Goal: Task Accomplishment & Management: Manage account settings

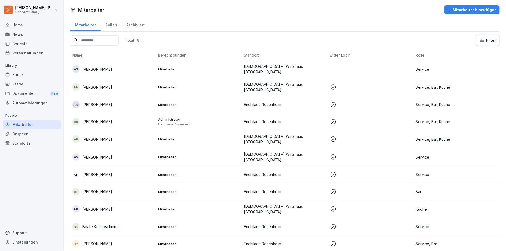
click at [450, 10] on icon "button" at bounding box center [449, 10] width 4 height 4
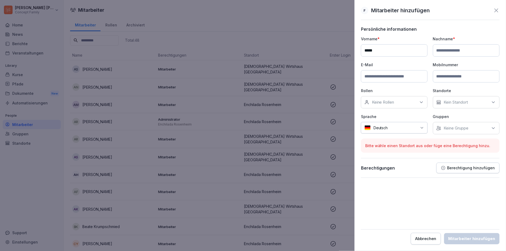
type input "*****"
type input "**********"
paste input "**********"
type input "**********"
paste input "**********"
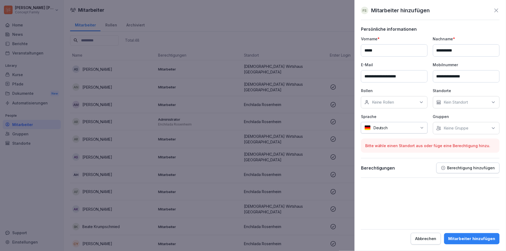
type input "**********"
click at [392, 102] on p "Keine Rollen" at bounding box center [383, 101] width 22 height 5
click at [379, 129] on div "Bar" at bounding box center [396, 126] width 66 height 10
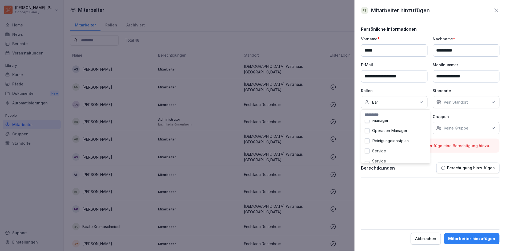
scroll to position [160, 0]
click at [373, 151] on label "Service" at bounding box center [379, 148] width 14 height 5
click at [464, 104] on div "Kein Standort" at bounding box center [466, 102] width 67 height 12
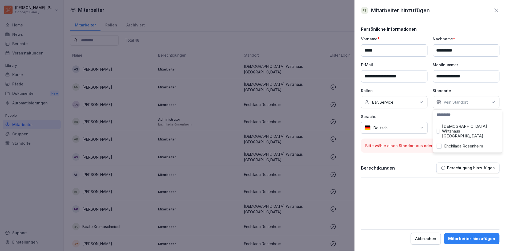
click at [458, 128] on label "[DEMOGRAPHIC_DATA] Wirtshaus [GEOGRAPHIC_DATA]" at bounding box center [470, 131] width 57 height 14
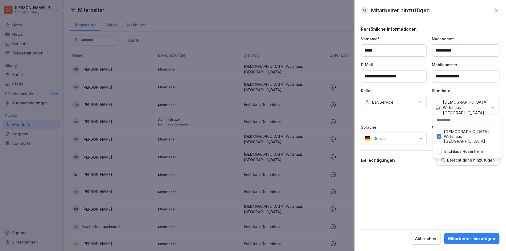
click at [439, 179] on form "**********" at bounding box center [430, 135] width 139 height 218
click at [484, 237] on div "Mitarbeiter hinzufügen" at bounding box center [471, 238] width 47 height 6
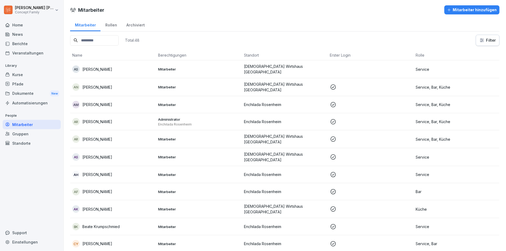
scroll to position [0, 0]
click at [104, 39] on input at bounding box center [94, 40] width 49 height 10
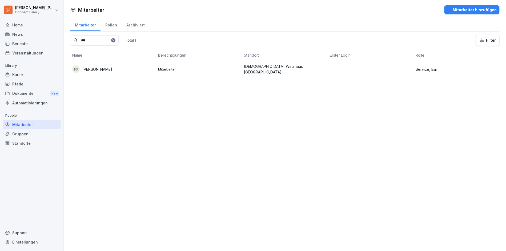
type input "***"
click at [92, 66] on p "[PERSON_NAME]" at bounding box center [97, 69] width 30 height 6
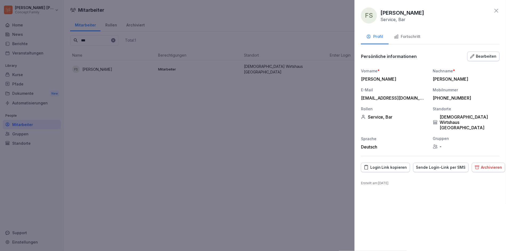
click at [249, 93] on div at bounding box center [253, 125] width 506 height 251
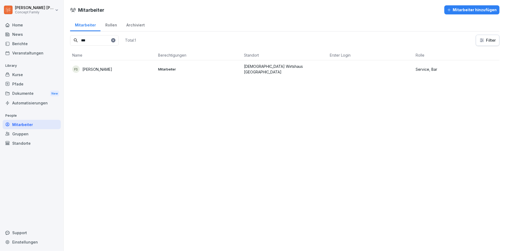
click at [30, 76] on div "Kurse" at bounding box center [32, 74] width 58 height 9
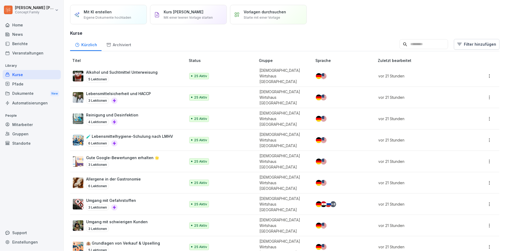
scroll to position [12, 0]
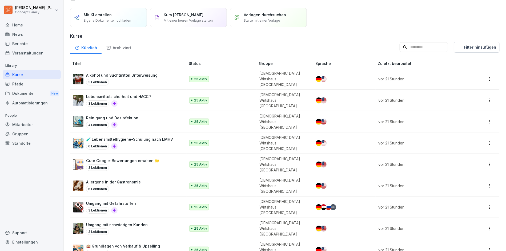
click at [486, 74] on html "Thomas Huber Concept Family Home News Berichte Veranstaltungen Library Kurse Pf…" at bounding box center [253, 125] width 506 height 251
click at [126, 75] on html "Thomas Huber Concept Family Home News Berichte Veranstaltungen Library Kurse Pf…" at bounding box center [253, 125] width 506 height 251
click at [132, 72] on p "Alkohol und Suchtmittel Unterweisung" at bounding box center [121, 75] width 71 height 6
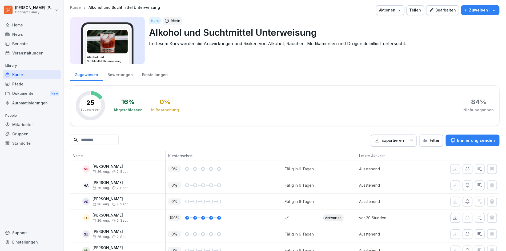
click at [482, 10] on p "Zuweisen" at bounding box center [478, 10] width 19 height 6
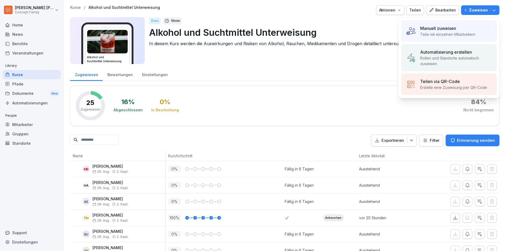
click at [442, 27] on p "Manuell zuweisen" at bounding box center [438, 28] width 36 height 6
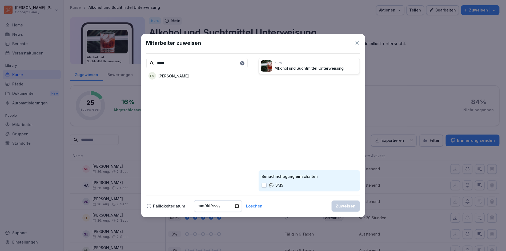
type input "*****"
click at [210, 73] on div "FS [PERSON_NAME]" at bounding box center [196, 76] width 101 height 10
click at [348, 205] on div "Zuweisen" at bounding box center [346, 206] width 20 height 6
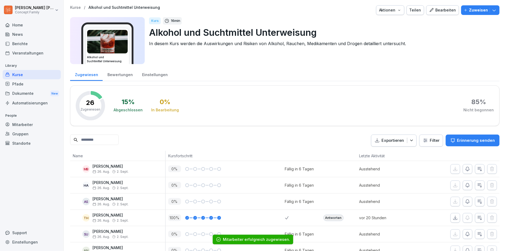
click at [78, 7] on p "Kurse" at bounding box center [75, 7] width 11 height 5
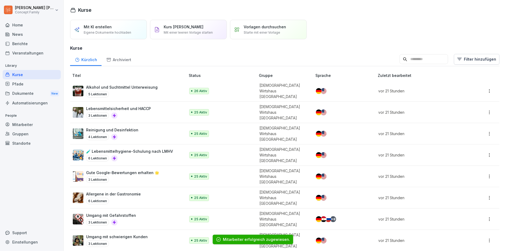
scroll to position [7, 0]
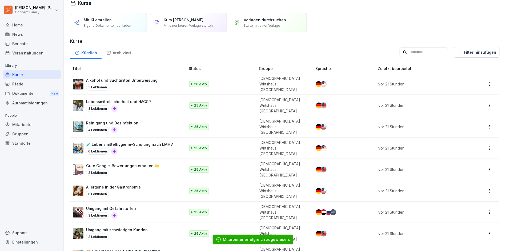
click at [140, 99] on p "Lebensmittelsicherheit und HACCP" at bounding box center [118, 102] width 65 height 6
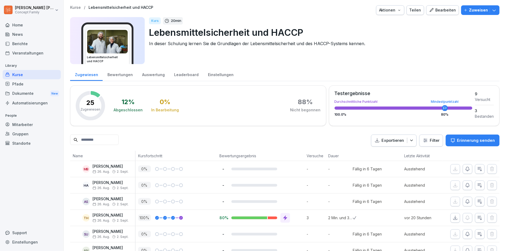
click at [468, 7] on button "Zuweisen" at bounding box center [480, 10] width 38 height 10
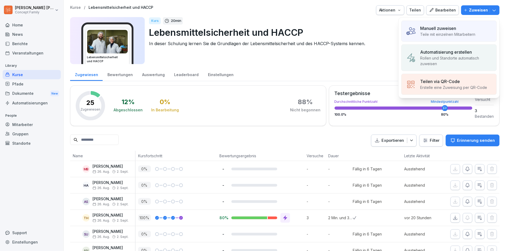
click at [448, 33] on p "Teile mit einzelnen Mitarbeitern" at bounding box center [447, 34] width 55 height 6
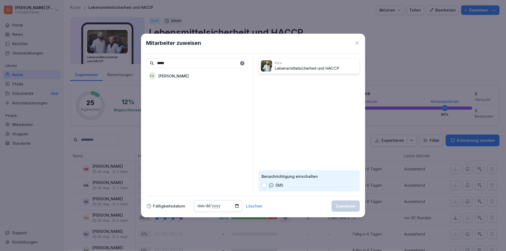
type input "*****"
click at [170, 77] on p "[PERSON_NAME]" at bounding box center [174, 76] width 30 height 6
click at [347, 203] on div "Zuweisen" at bounding box center [346, 206] width 20 height 6
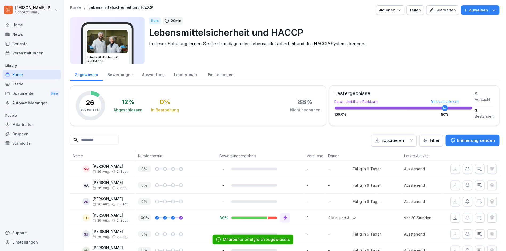
click at [73, 7] on p "Kurse" at bounding box center [75, 7] width 11 height 5
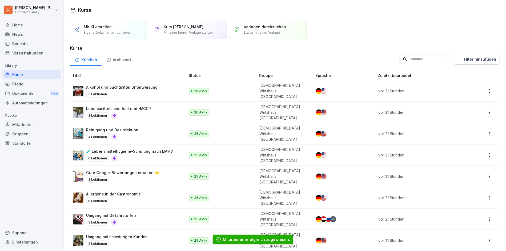
click at [134, 127] on p "Reinigung und Desinfektion" at bounding box center [112, 130] width 52 height 6
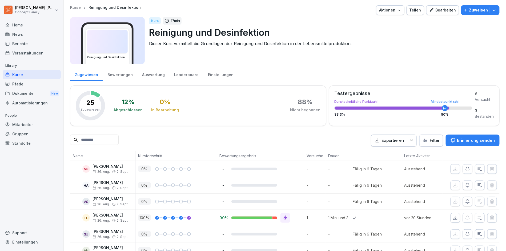
click at [487, 7] on p "Zuweisen" at bounding box center [478, 10] width 19 height 6
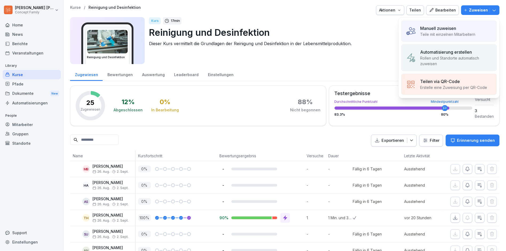
click at [461, 35] on p "Teile mit einzelnen Mitarbeitern" at bounding box center [447, 34] width 55 height 6
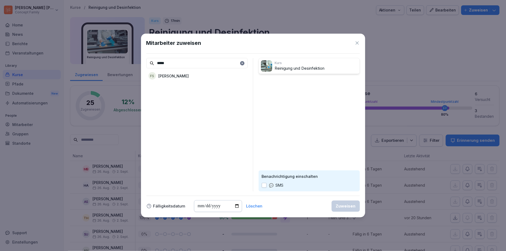
type input "*****"
click at [160, 73] on p "[PERSON_NAME]" at bounding box center [174, 76] width 30 height 6
click at [338, 202] on button "Zuweisen" at bounding box center [346, 205] width 28 height 11
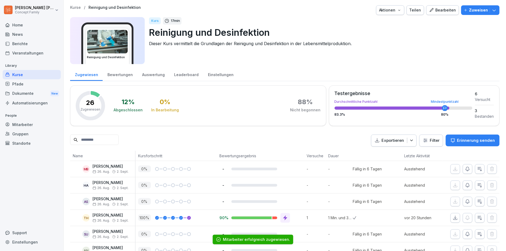
click at [73, 9] on p "Kurse" at bounding box center [75, 7] width 11 height 5
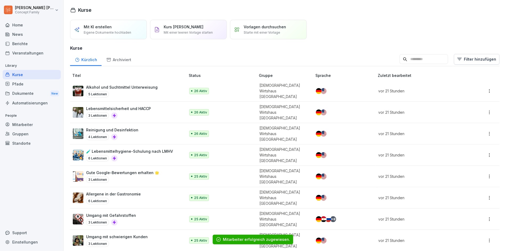
click at [127, 148] on p "🧪 Lebensmittelhygiene-Schulung nach LMHV" at bounding box center [129, 151] width 87 height 6
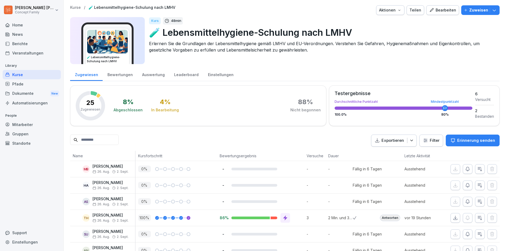
click at [482, 11] on p "Zuweisen" at bounding box center [478, 10] width 19 height 6
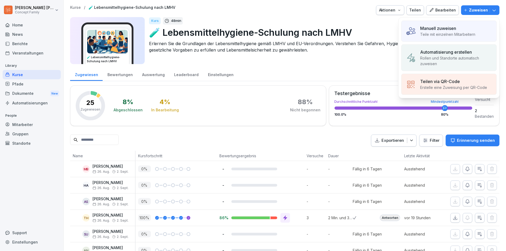
click at [456, 27] on p "Manuell zuweisen" at bounding box center [438, 28] width 36 height 6
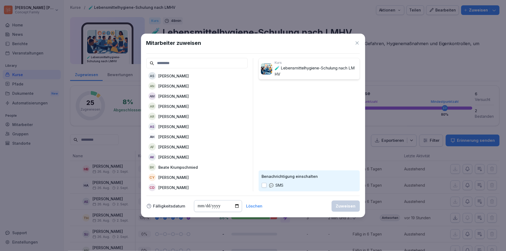
click at [187, 60] on input at bounding box center [196, 63] width 101 height 10
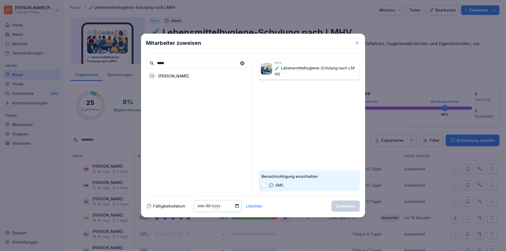
type input "*****"
click at [161, 75] on p "[PERSON_NAME]" at bounding box center [174, 76] width 30 height 6
click at [339, 209] on button "Zuweisen" at bounding box center [346, 205] width 28 height 11
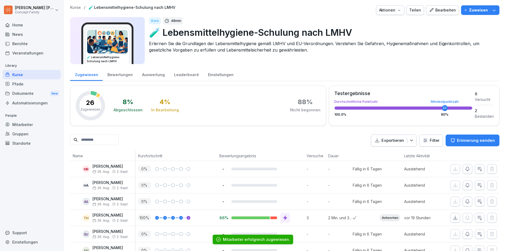
click at [75, 7] on p "Kurse" at bounding box center [75, 7] width 11 height 5
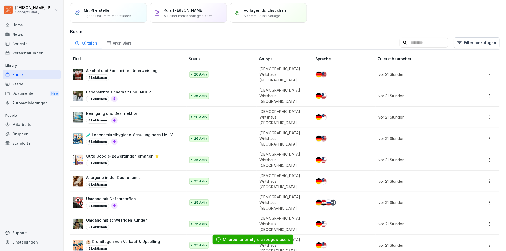
scroll to position [17, 0]
click at [108, 152] on p "Gute Google-Bewertungen erhalten 🌟" at bounding box center [122, 155] width 73 height 6
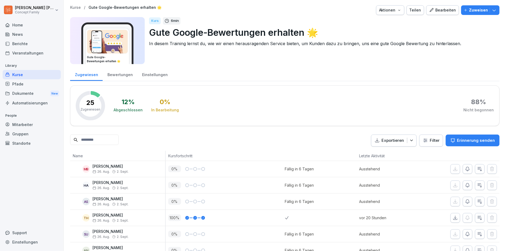
click at [478, 13] on button "Zuweisen" at bounding box center [480, 10] width 38 height 10
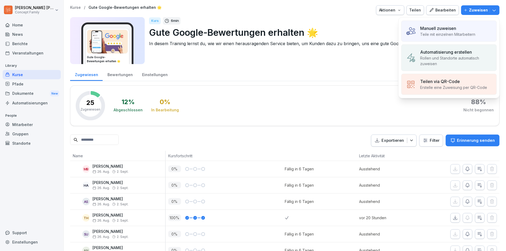
click at [428, 33] on p "Teile mit einzelnen Mitarbeitern" at bounding box center [447, 34] width 55 height 6
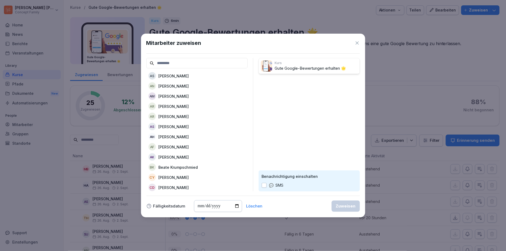
click at [231, 63] on input at bounding box center [196, 63] width 101 height 10
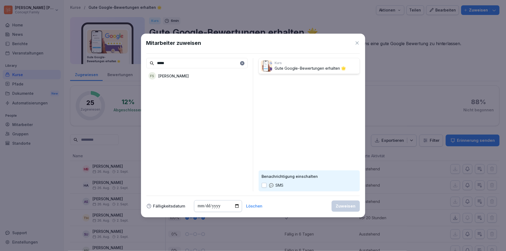
type input "*****"
click at [204, 75] on div "FS [PERSON_NAME]" at bounding box center [196, 76] width 101 height 10
click at [354, 208] on div "Zuweisen" at bounding box center [346, 206] width 20 height 6
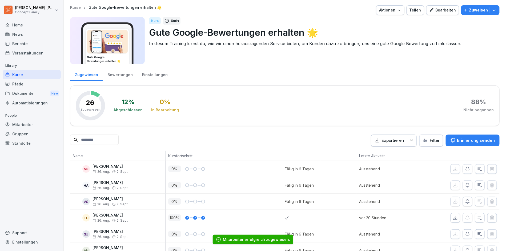
click at [78, 8] on p "Kurse" at bounding box center [75, 7] width 11 height 5
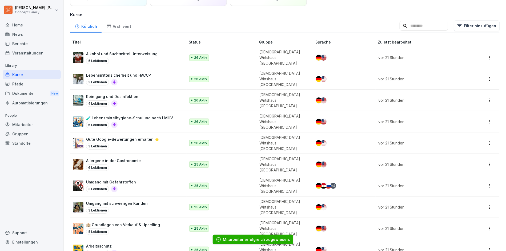
scroll to position [34, 0]
click at [128, 157] on div "Allergene in der Gastronomie 6 Lektionen" at bounding box center [113, 163] width 55 height 13
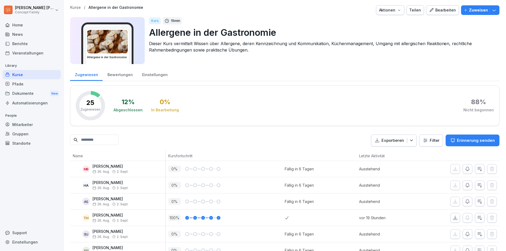
click at [477, 13] on p "Zuweisen" at bounding box center [478, 10] width 19 height 6
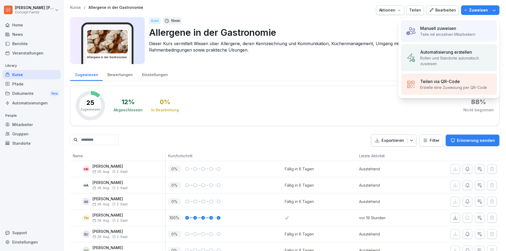
click at [443, 27] on p "Manuell zuweisen" at bounding box center [438, 28] width 36 height 6
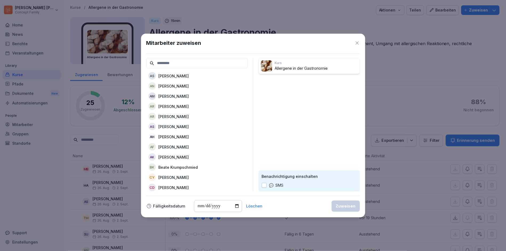
click at [222, 63] on input at bounding box center [196, 63] width 101 height 10
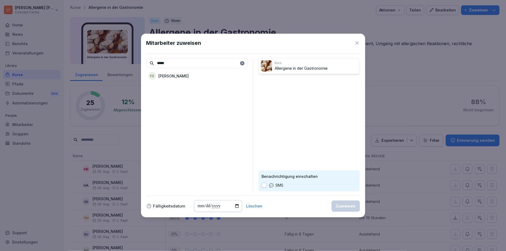
type input "*****"
click at [192, 79] on div "FS [PERSON_NAME]" at bounding box center [196, 76] width 101 height 10
click at [348, 207] on div "Zuweisen" at bounding box center [346, 206] width 20 height 6
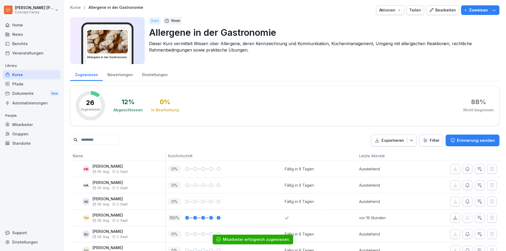
click at [76, 7] on p "Kurse" at bounding box center [75, 7] width 11 height 5
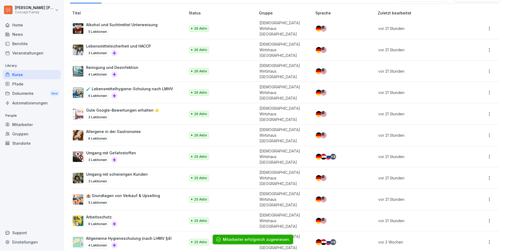
scroll to position [57, 0]
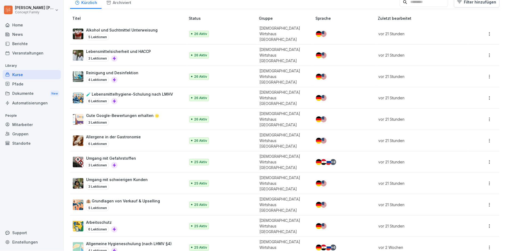
click at [112, 155] on div "Umgang mit Gefahrstoffen 3 Lektionen" at bounding box center [111, 161] width 50 height 13
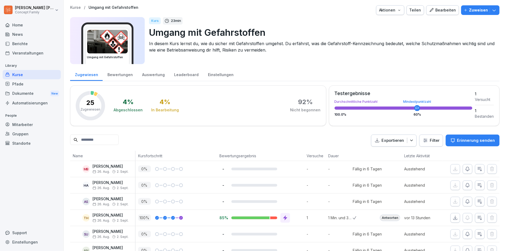
click at [484, 15] on div "Kurse / Umgang mit Gefahrstoffen Aktionen Teilen Bearbeiten Zuweisen Umgang mit…" at bounding box center [284, 36] width 429 height 62
click at [484, 12] on p "Zuweisen" at bounding box center [478, 10] width 19 height 6
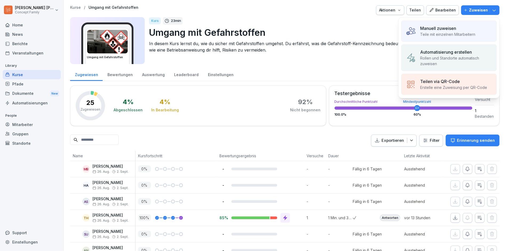
click at [438, 37] on p "Teile mit einzelnen Mitarbeitern" at bounding box center [447, 34] width 55 height 6
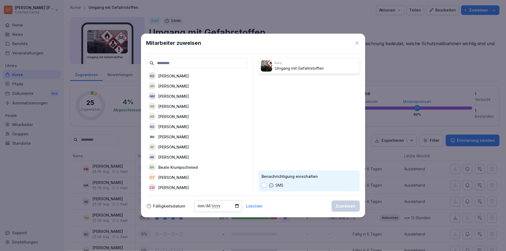
click at [239, 63] on input at bounding box center [196, 63] width 101 height 10
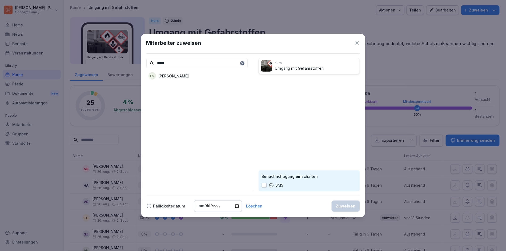
type input "*****"
click at [228, 68] on div "***** FS Frank Schallhorn" at bounding box center [196, 124] width 101 height 133
click at [181, 74] on p "[PERSON_NAME]" at bounding box center [174, 76] width 30 height 6
click at [348, 206] on div "Zuweisen" at bounding box center [346, 206] width 20 height 6
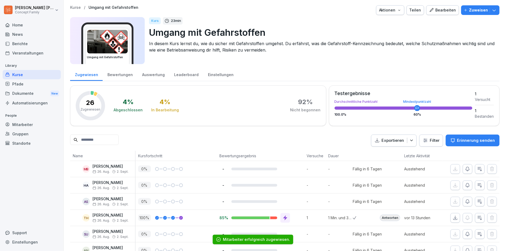
click at [76, 7] on p "Kurse" at bounding box center [75, 7] width 11 height 5
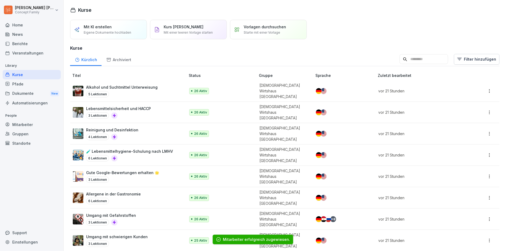
scroll to position [11, 0]
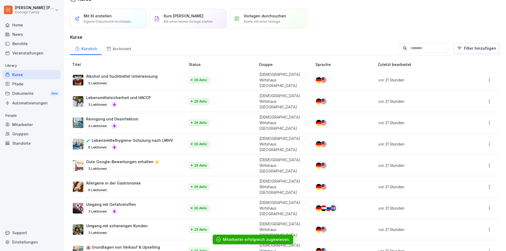
click at [105, 223] on p "Umgang mit schwierigen Kunden" at bounding box center [117, 226] width 62 height 6
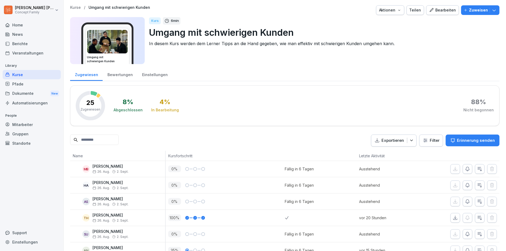
click at [478, 9] on p "Zuweisen" at bounding box center [478, 10] width 19 height 6
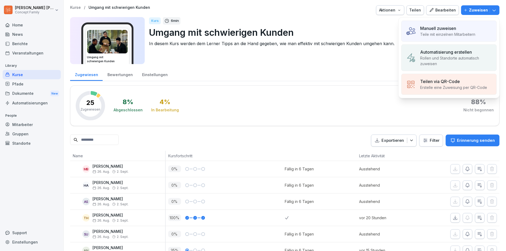
click at [406, 32] on img at bounding box center [411, 31] width 10 height 10
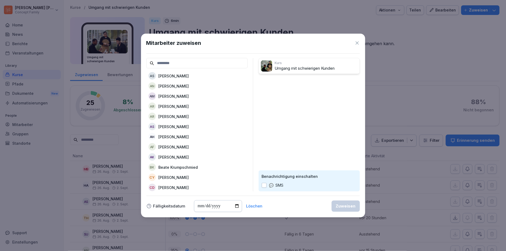
click at [208, 62] on input at bounding box center [196, 63] width 101 height 10
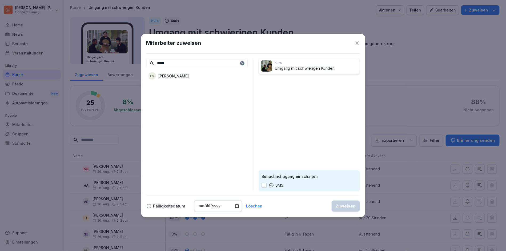
type input "*****"
click at [189, 73] on div "FS [PERSON_NAME]" at bounding box center [196, 76] width 101 height 10
click at [345, 202] on button "Zuweisen" at bounding box center [346, 205] width 28 height 11
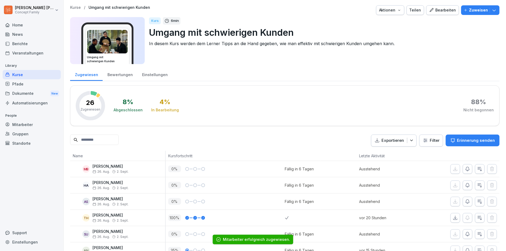
click at [75, 8] on p "Kurse" at bounding box center [75, 7] width 11 height 5
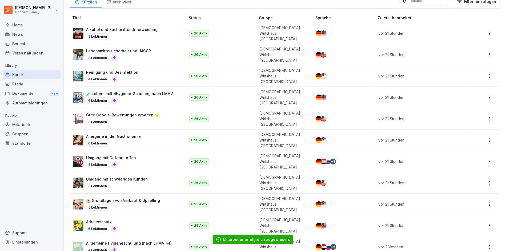
scroll to position [57, 0]
click at [130, 198] on p "🏨 Grundlagen von Verkauf & Upselling" at bounding box center [123, 201] width 74 height 6
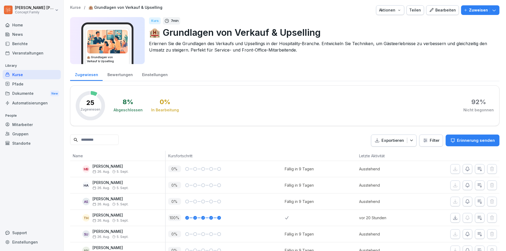
click at [480, 8] on p "Zuweisen" at bounding box center [478, 10] width 19 height 6
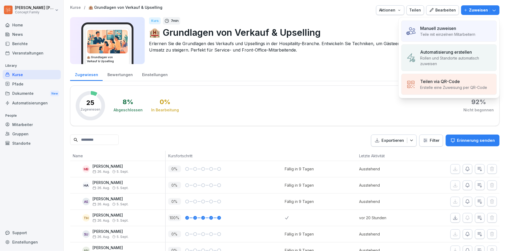
click at [442, 33] on p "Teile mit einzelnen Mitarbeitern" at bounding box center [447, 34] width 55 height 6
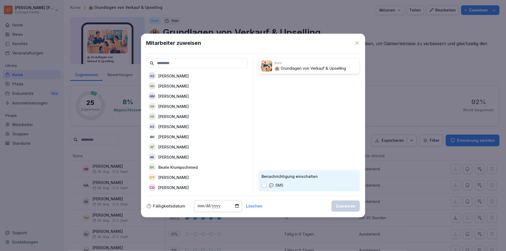
click at [224, 63] on input at bounding box center [196, 63] width 101 height 10
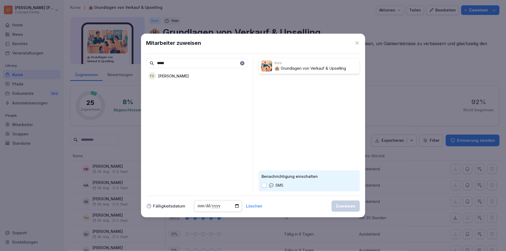
type input "*****"
click at [209, 81] on div "***** FS Frank Schallhorn" at bounding box center [196, 124] width 101 height 133
click at [195, 78] on div "FS [PERSON_NAME]" at bounding box center [196, 76] width 101 height 10
click at [345, 204] on div "Zuweisen" at bounding box center [346, 206] width 20 height 6
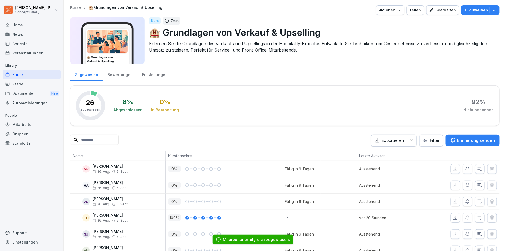
click at [478, 10] on p "Zuweisen" at bounding box center [478, 10] width 19 height 6
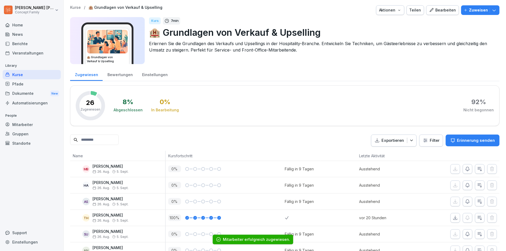
click at [72, 7] on p "Kurse" at bounding box center [75, 7] width 11 height 5
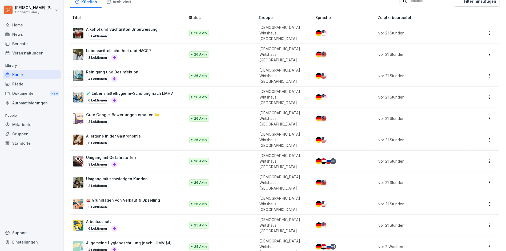
scroll to position [57, 0]
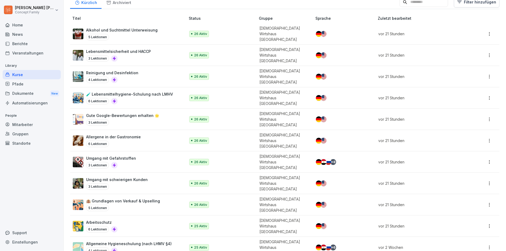
click at [100, 240] on p "Allgemeine Hygieneschulung (nach LHMV §4)" at bounding box center [129, 243] width 86 height 6
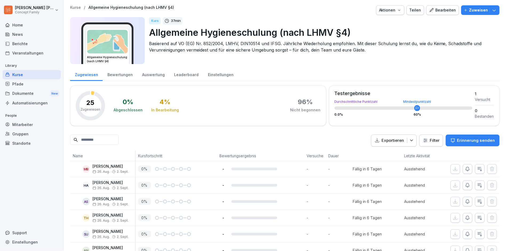
click at [484, 13] on button "Zuweisen" at bounding box center [480, 10] width 38 height 10
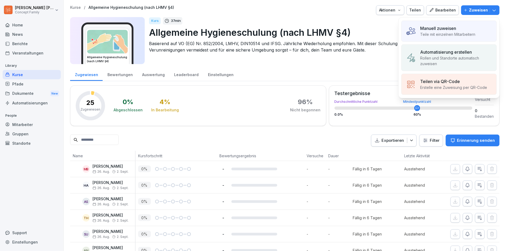
click at [469, 31] on div "Manuell zuweisen" at bounding box center [447, 28] width 55 height 6
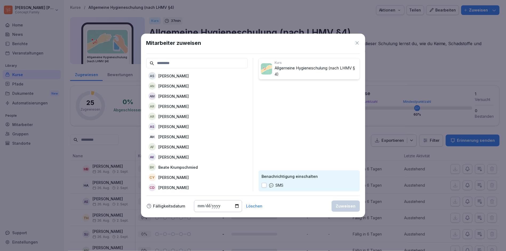
click at [191, 63] on input at bounding box center [196, 63] width 101 height 10
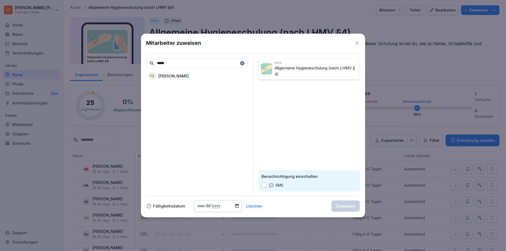
type input "*****"
click at [178, 72] on div "FS [PERSON_NAME]" at bounding box center [196, 76] width 101 height 10
click at [350, 201] on button "Zuweisen" at bounding box center [346, 205] width 28 height 11
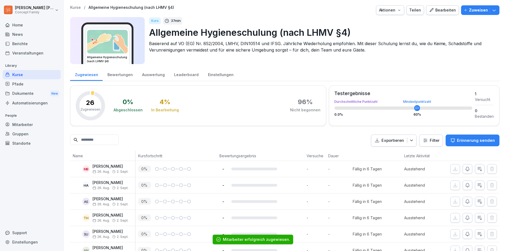
click at [74, 9] on p "Kurse" at bounding box center [75, 7] width 11 height 5
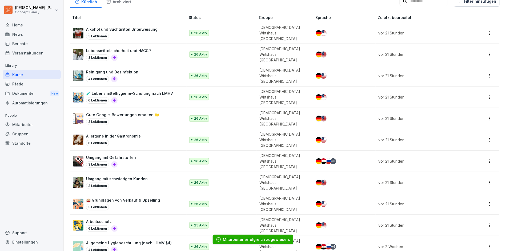
scroll to position [57, 0]
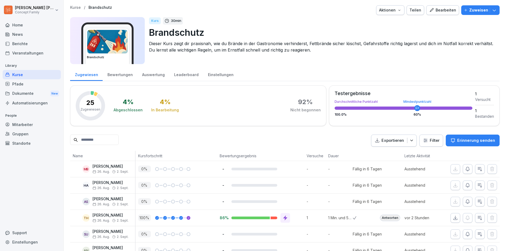
click at [471, 11] on p "Zuweisen" at bounding box center [478, 10] width 19 height 6
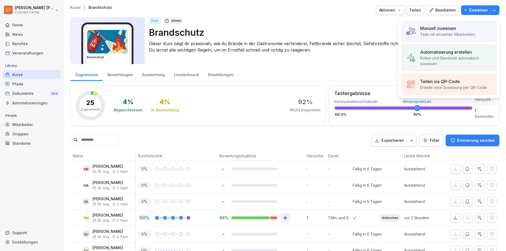
click at [453, 32] on p "Teile mit einzelnen Mitarbeitern" at bounding box center [447, 34] width 55 height 6
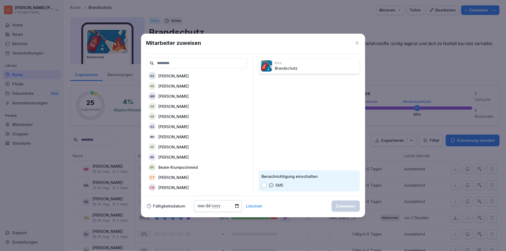
click at [219, 58] on input at bounding box center [196, 63] width 101 height 10
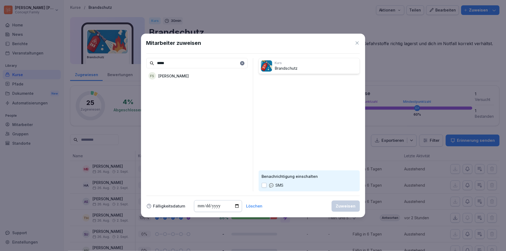
type input "*****"
click at [197, 74] on div "FS [PERSON_NAME]" at bounding box center [196, 76] width 101 height 10
click at [351, 204] on div "Zuweisen" at bounding box center [346, 206] width 20 height 6
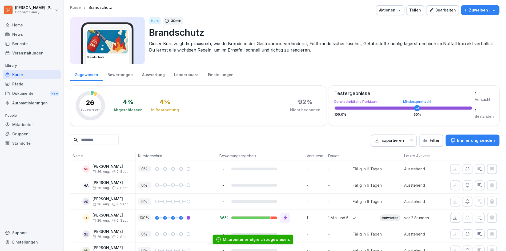
click at [77, 7] on p "Kurse" at bounding box center [75, 7] width 11 height 5
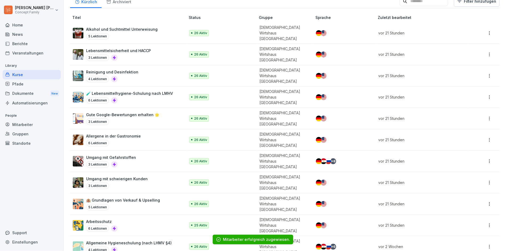
scroll to position [57, 0]
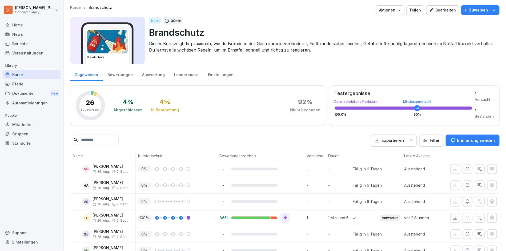
click at [471, 14] on button "Zuweisen" at bounding box center [480, 10] width 38 height 10
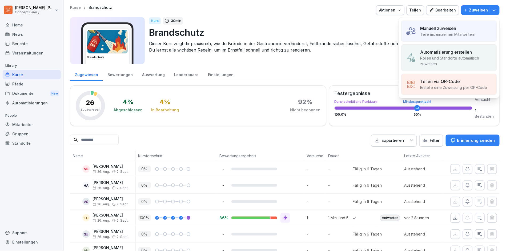
click at [442, 40] on div "Manuell zuweisen Teile mit einzelnen Mitarbeitern" at bounding box center [448, 31] width 95 height 21
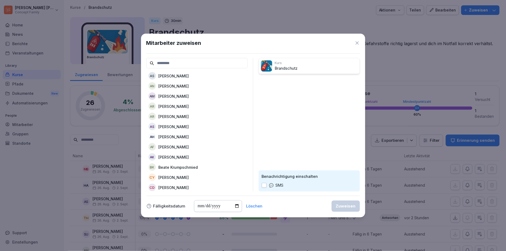
click at [193, 62] on input at bounding box center [196, 63] width 101 height 10
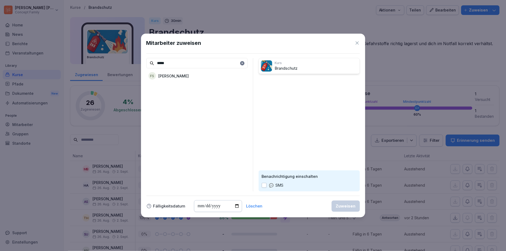
type input "*****"
click at [189, 74] on div "FS [PERSON_NAME]" at bounding box center [196, 76] width 101 height 10
click at [341, 205] on div "Zuweisen" at bounding box center [346, 206] width 20 height 6
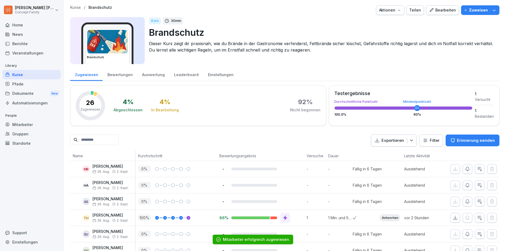
click at [74, 6] on p "Kurse" at bounding box center [75, 7] width 11 height 5
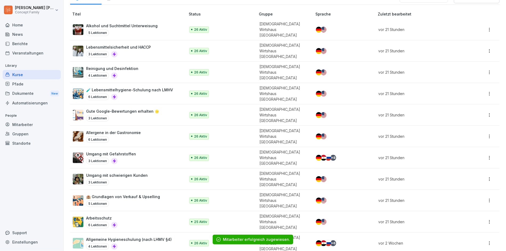
scroll to position [57, 0]
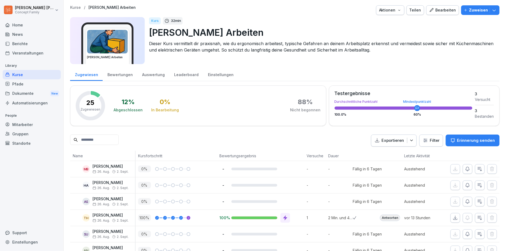
click at [468, 14] on button "Zuweisen" at bounding box center [480, 10] width 38 height 10
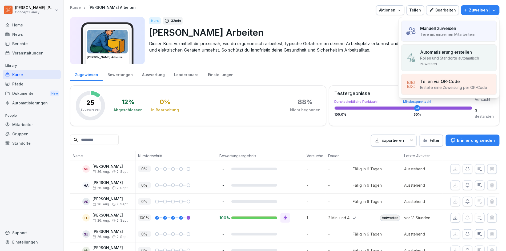
click at [454, 33] on p "Teile mit einzelnen Mitarbeitern" at bounding box center [447, 34] width 55 height 6
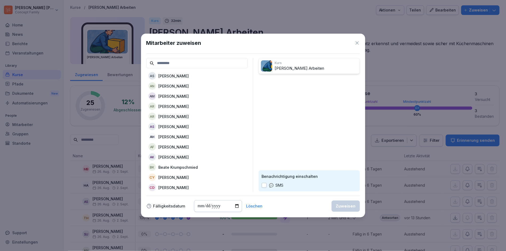
click at [223, 60] on input at bounding box center [196, 63] width 101 height 10
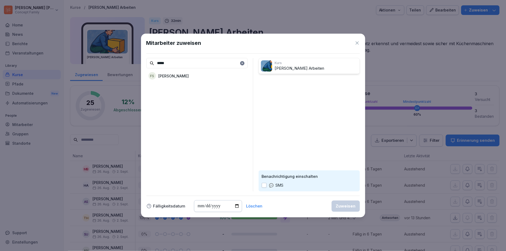
type input "*****"
click at [202, 83] on div "***** FS [PERSON_NAME]" at bounding box center [196, 124] width 101 height 133
click at [210, 76] on div "FS [PERSON_NAME]" at bounding box center [196, 76] width 101 height 10
click at [348, 208] on button "Zuweisen" at bounding box center [346, 205] width 28 height 11
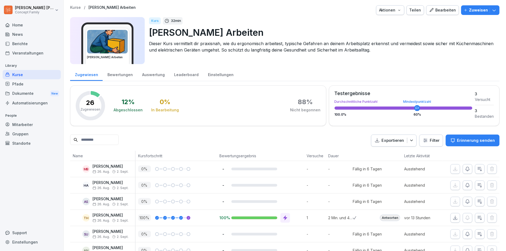
click at [39, 22] on div "Home" at bounding box center [32, 24] width 58 height 9
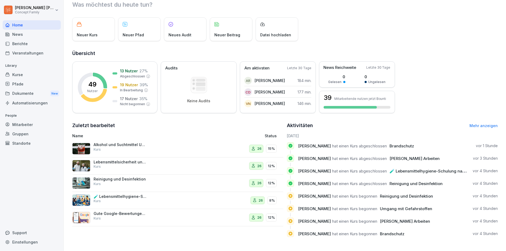
scroll to position [18, 0]
click at [492, 123] on link "Mehr anzeigen" at bounding box center [484, 125] width 28 height 5
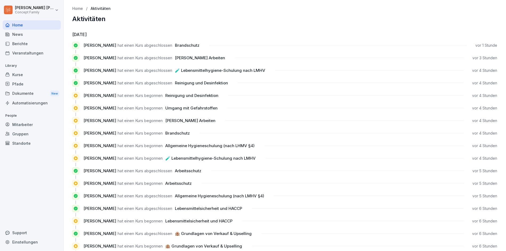
click at [29, 31] on div "News" at bounding box center [32, 34] width 58 height 9
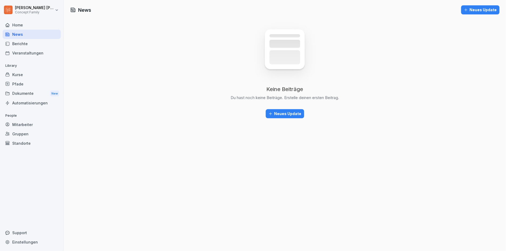
click at [30, 39] on div "Berichte" at bounding box center [32, 43] width 58 height 9
